Goal: Information Seeking & Learning: Find specific fact

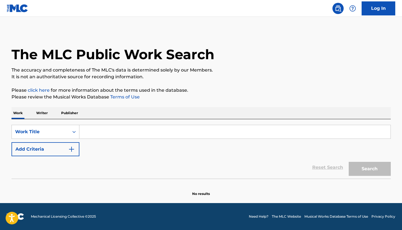
click at [126, 132] on input "Search Form" at bounding box center [234, 131] width 311 height 13
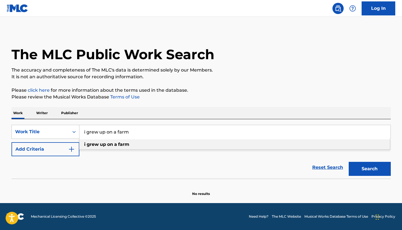
type input "i grew up on a farm"
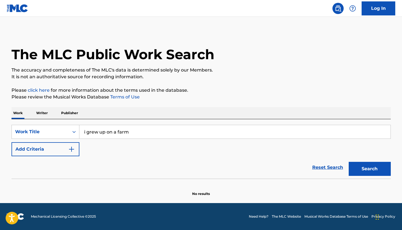
click at [170, 93] on p "Please click here for more information about the terms used in the database." at bounding box center [200, 90] width 379 height 7
click at [58, 148] on button "Add Criteria" at bounding box center [45, 149] width 68 height 14
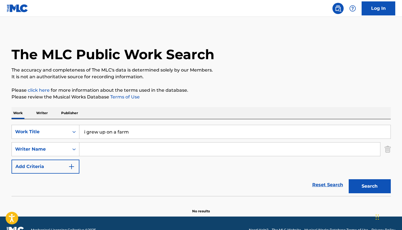
click at [119, 152] on input "Search Form" at bounding box center [229, 148] width 301 height 13
type input "yassein"
click at [369, 186] on button "Search" at bounding box center [370, 186] width 42 height 14
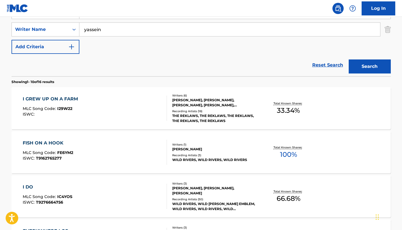
scroll to position [126, 0]
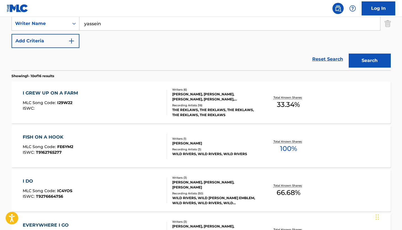
click at [203, 93] on div "[PERSON_NAME], [PERSON_NAME], [PERSON_NAME], [PERSON_NAME], [PERSON_NAME], [PER…" at bounding box center [214, 97] width 85 height 10
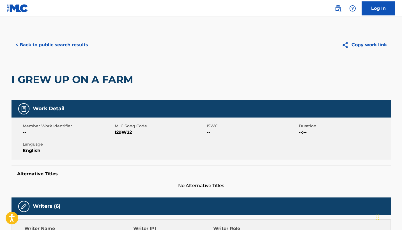
click at [38, 45] on button "< Back to public search results" at bounding box center [51, 45] width 80 height 14
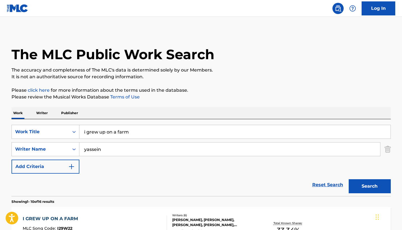
click at [141, 134] on input "i grew up on a farm" at bounding box center [234, 131] width 311 height 13
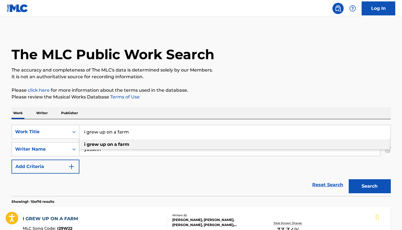
click at [141, 134] on input "i grew up on a farm" at bounding box center [234, 131] width 311 height 13
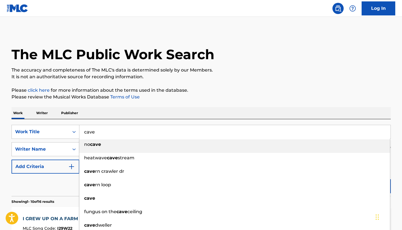
type input "cave"
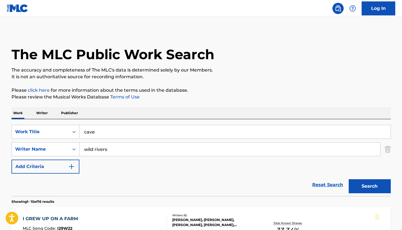
click at [369, 186] on button "Search" at bounding box center [370, 186] width 42 height 14
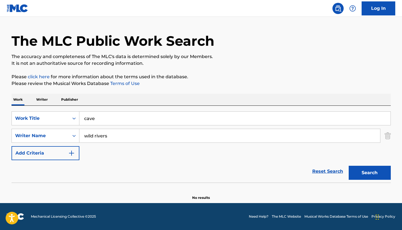
scroll to position [13, 0]
click at [121, 133] on input "wild rivers" at bounding box center [229, 135] width 301 height 13
type input "yassein"
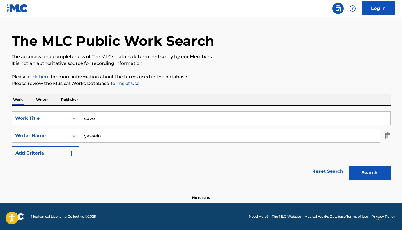
click at [369, 173] on button "Search" at bounding box center [370, 173] width 42 height 14
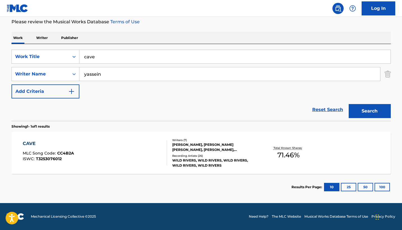
scroll to position [75, 0]
click at [147, 147] on div "CAVE MLC Song Code : CC4B2A ISWC : T3253076012" at bounding box center [95, 152] width 144 height 25
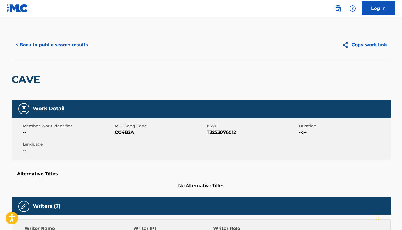
click at [76, 45] on button "< Back to public search results" at bounding box center [51, 45] width 80 height 14
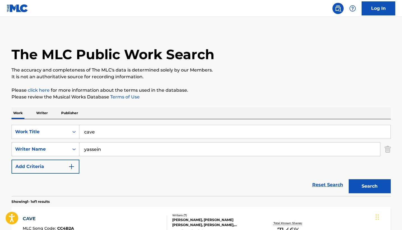
scroll to position [43, 0]
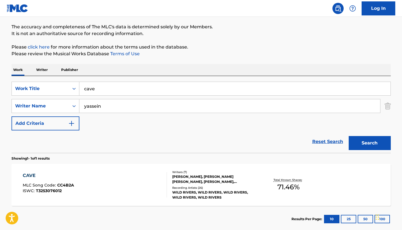
click at [116, 95] on input "cave" at bounding box center [234, 88] width 311 height 13
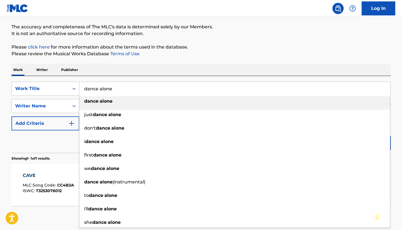
type input "dance alone"
click at [157, 38] on div "The MLC Public Work Search The accuracy and completeness of The MLC's data is d…" at bounding box center [201, 110] width 393 height 245
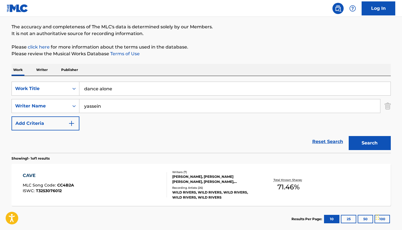
click at [115, 107] on input "yassein" at bounding box center [229, 105] width 301 height 13
type input "[PERSON_NAME]"
click at [369, 143] on button "Search" at bounding box center [370, 143] width 42 height 14
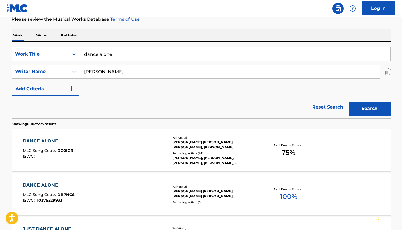
scroll to position [78, 0]
click at [218, 144] on div "[PERSON_NAME] [PERSON_NAME], [PERSON_NAME], [PERSON_NAME]" at bounding box center [214, 144] width 85 height 10
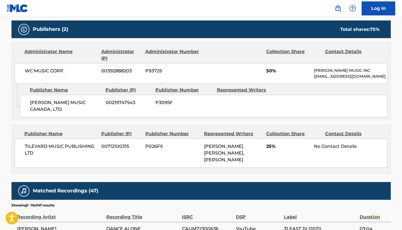
scroll to position [253, 0]
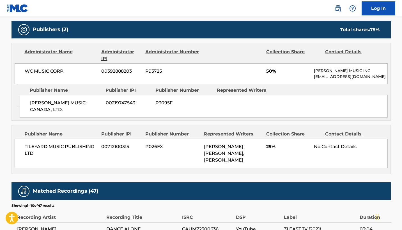
click at [144, 117] on div "Admin Original Publisher Connecting Line Publisher Name Publisher IPI Publisher…" at bounding box center [201, 102] width 379 height 36
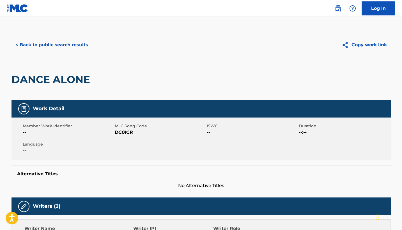
scroll to position [0, 0]
click at [35, 33] on div "< Back to public search results Copy work link" at bounding box center [200, 45] width 379 height 28
click at [37, 47] on button "< Back to public search results" at bounding box center [51, 45] width 80 height 14
